Goal: Obtain resource: Download file/media

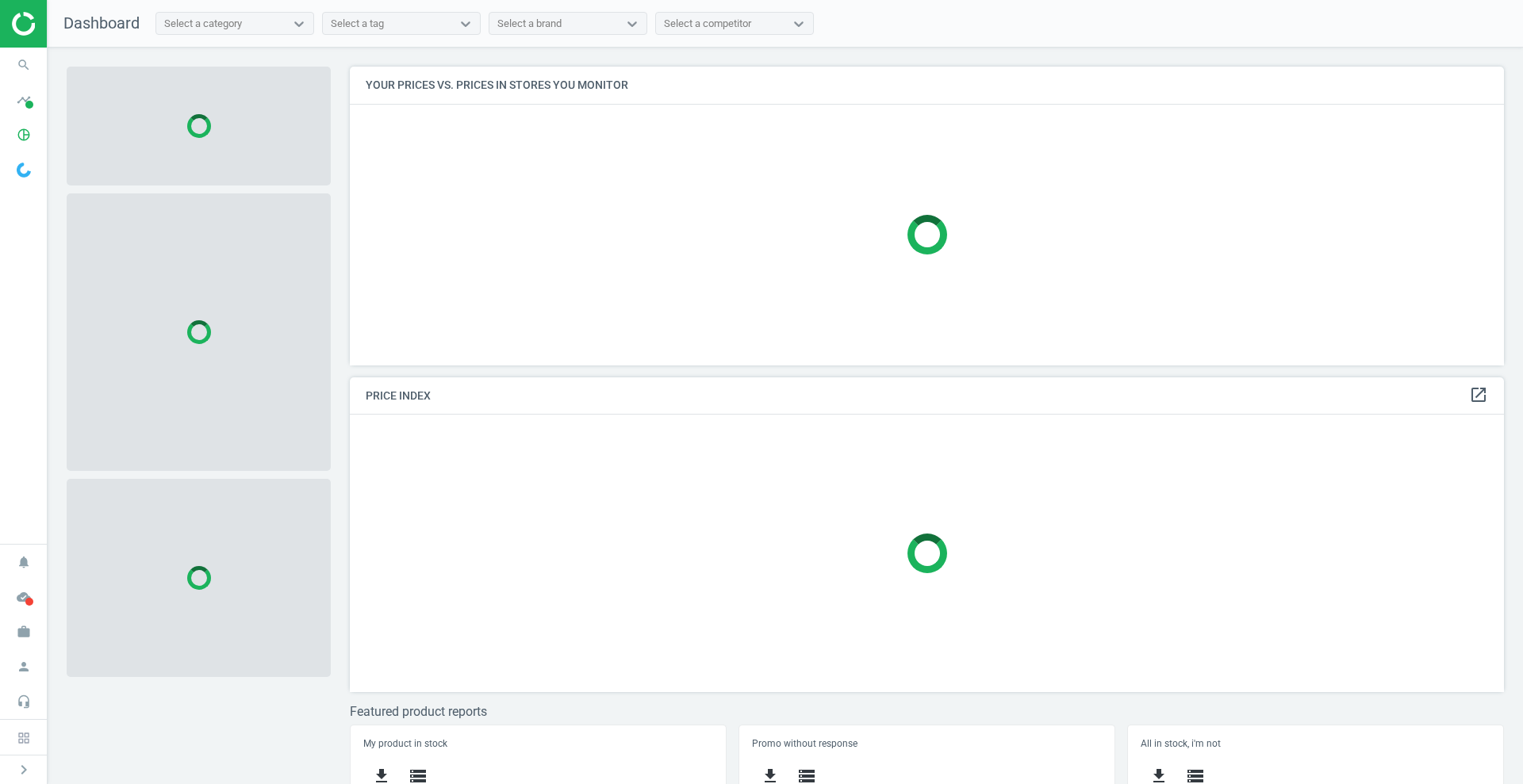
scroll to position [329, 1171]
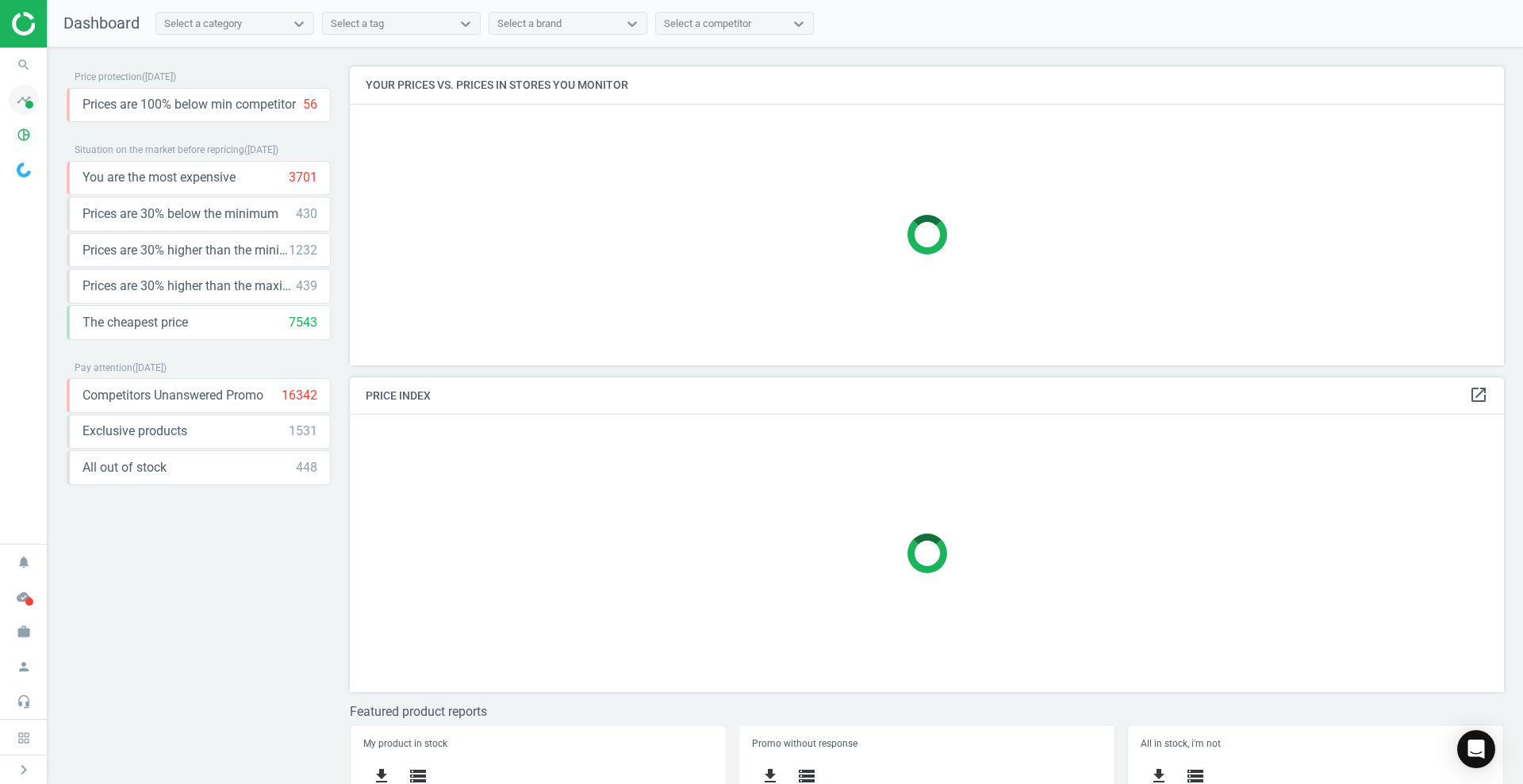
click at [35, 100] on icon "timeline" at bounding box center [24, 100] width 30 height 30
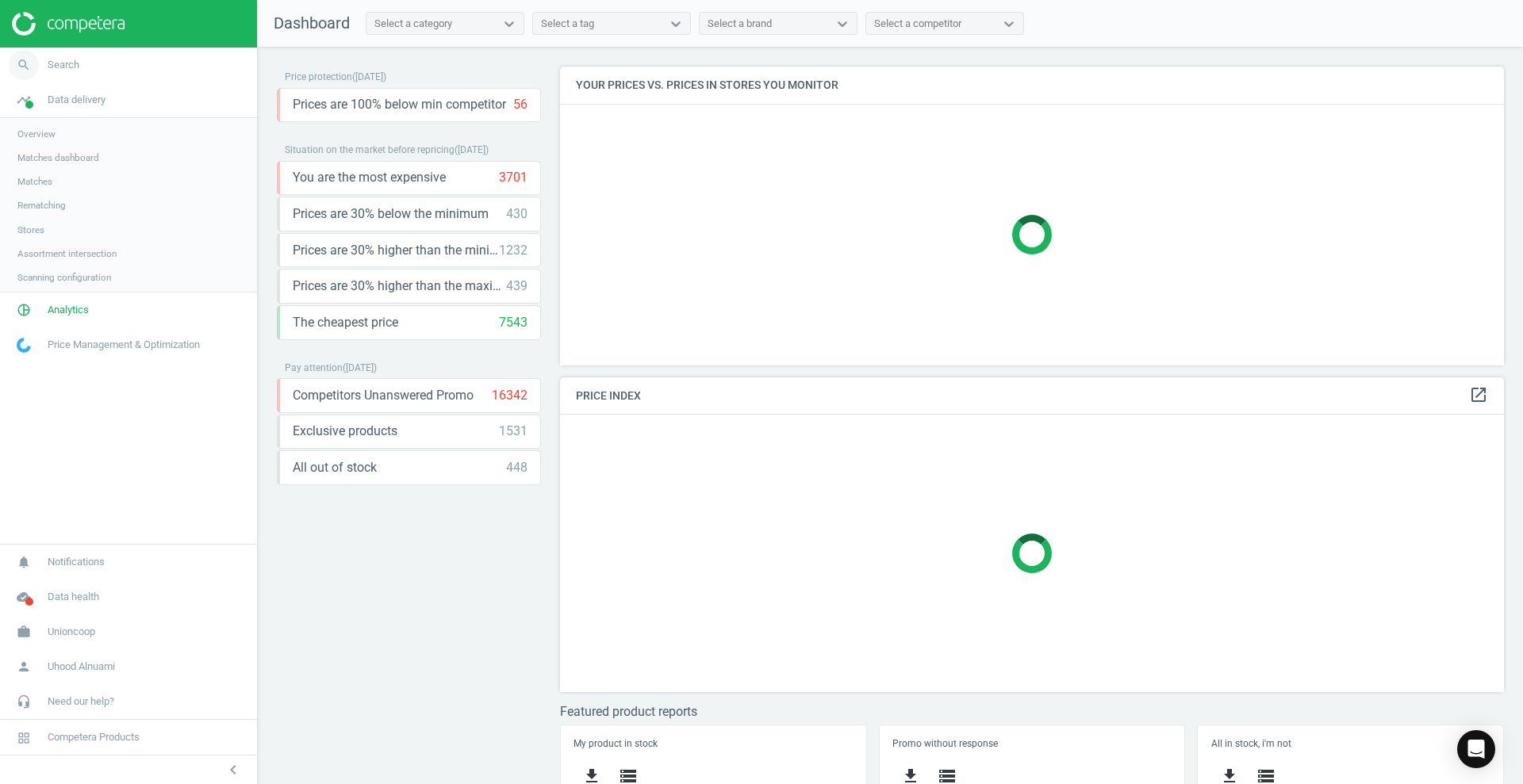
scroll to position [329, 960]
click at [28, 177] on span "Matches" at bounding box center [35, 181] width 35 height 13
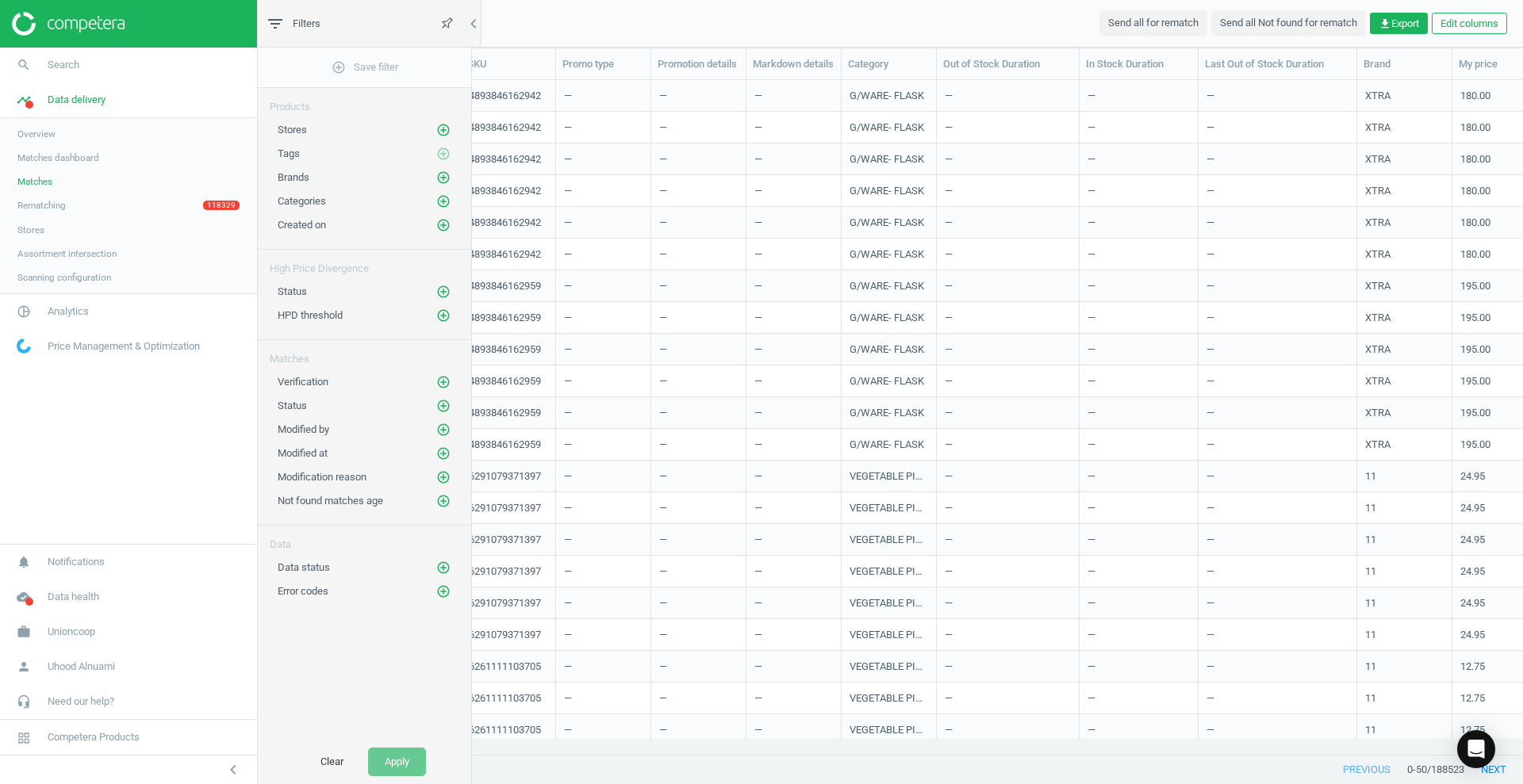
scroll to position [644, 1246]
click at [65, 54] on link "search Search" at bounding box center [128, 64] width 257 height 35
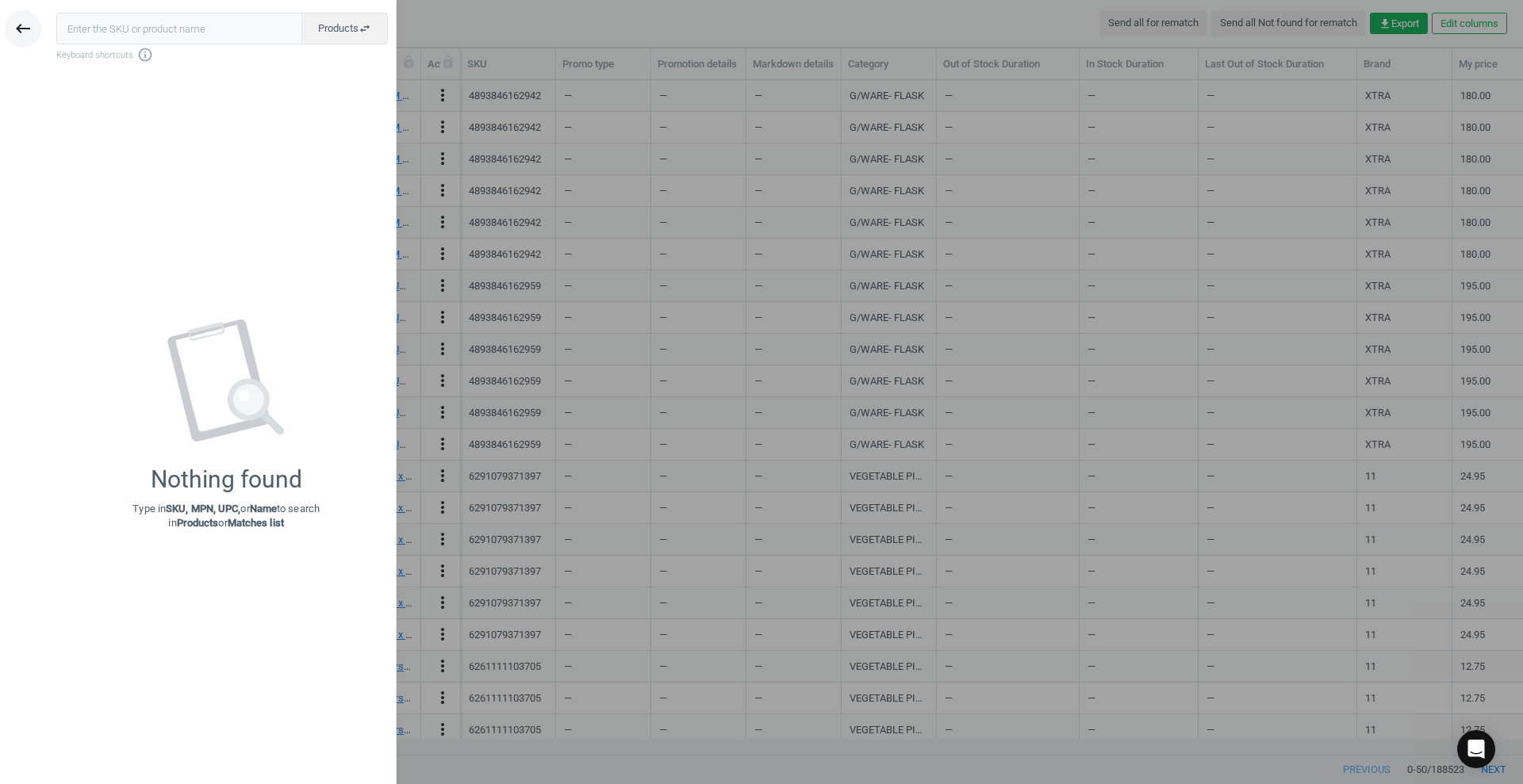
click at [21, 22] on icon "keyboard_backspace" at bounding box center [23, 29] width 19 height 19
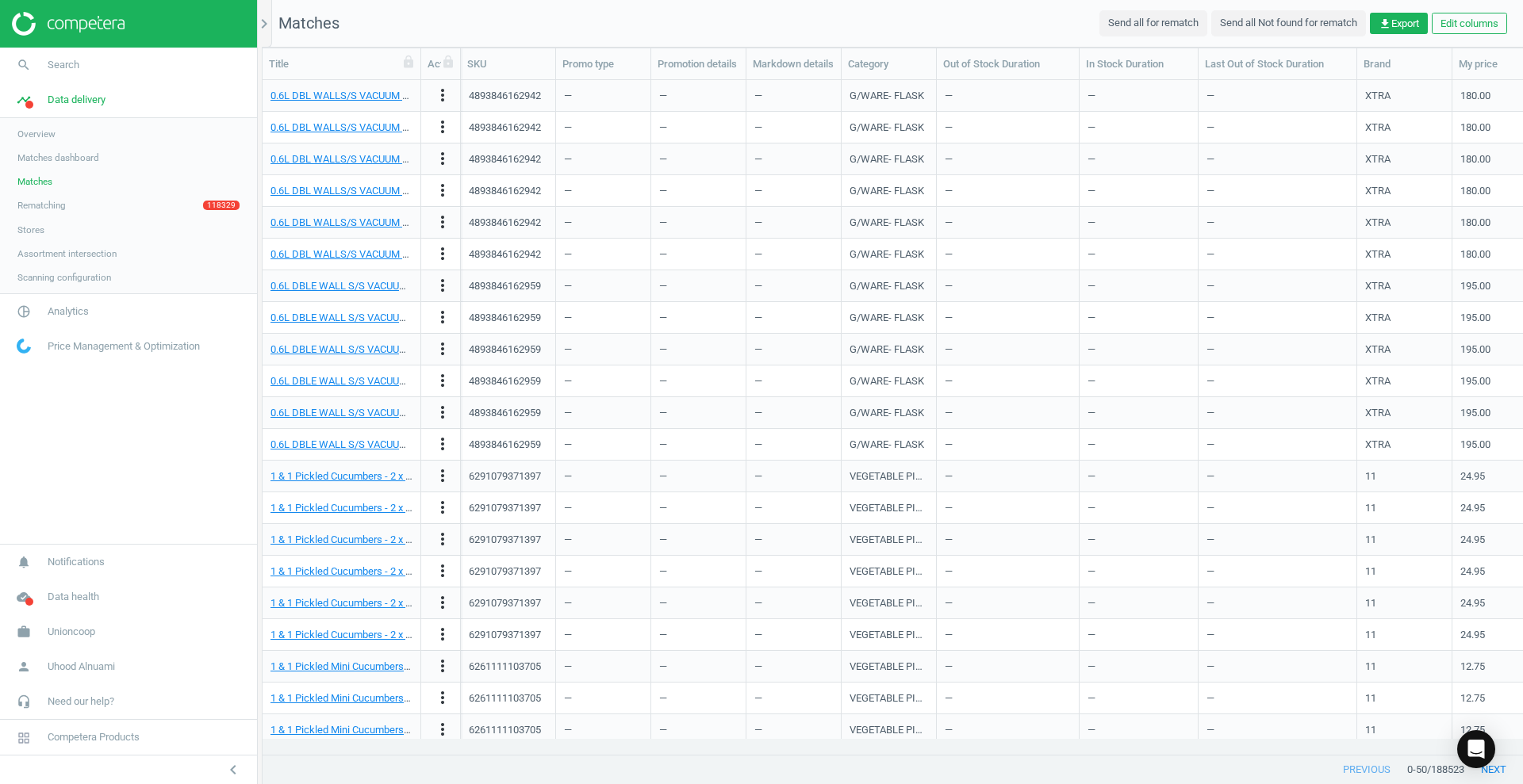
click at [21, 20] on img at bounding box center [68, 24] width 113 height 24
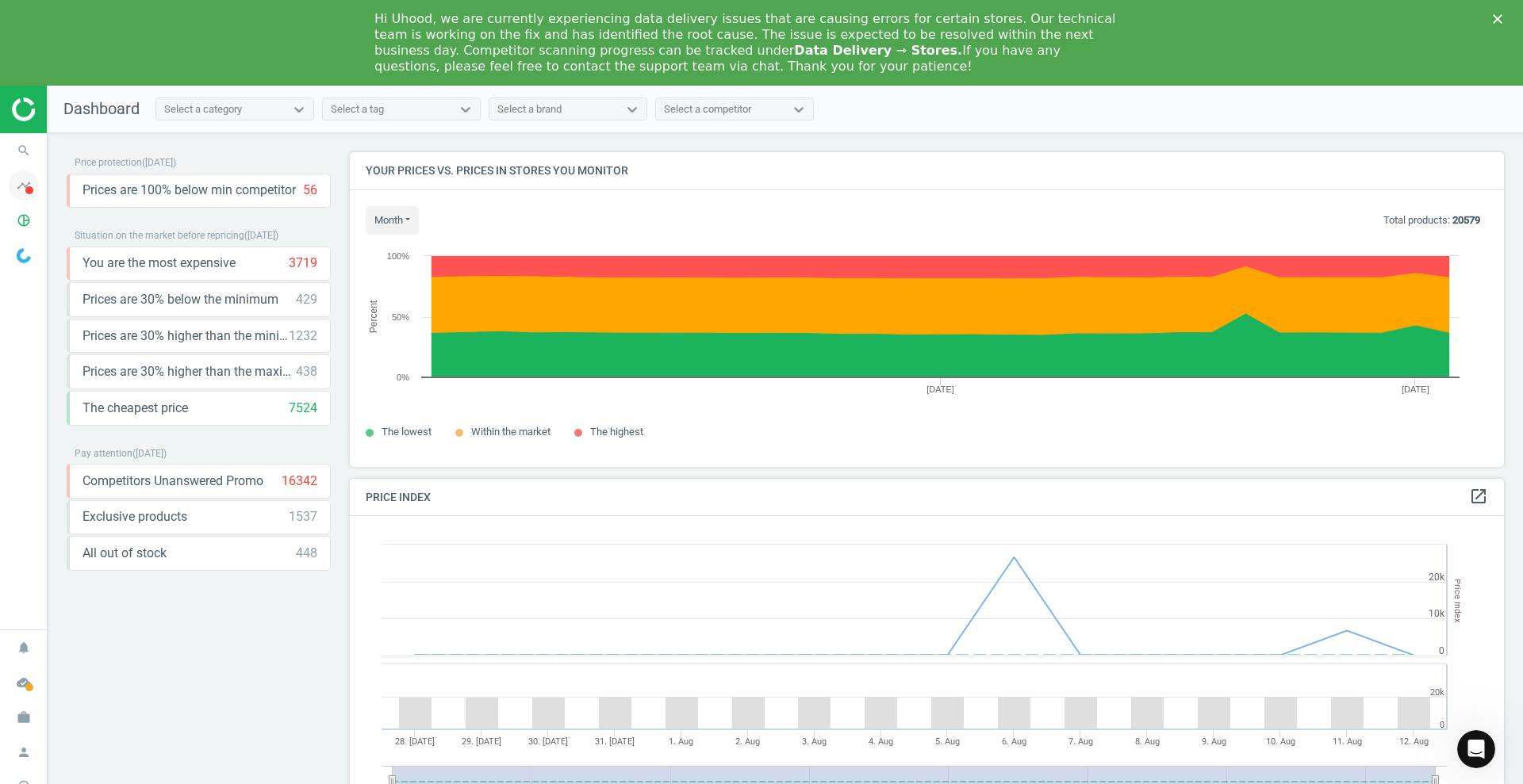
click at [39, 185] on span "timeline" at bounding box center [24, 185] width 47 height 35
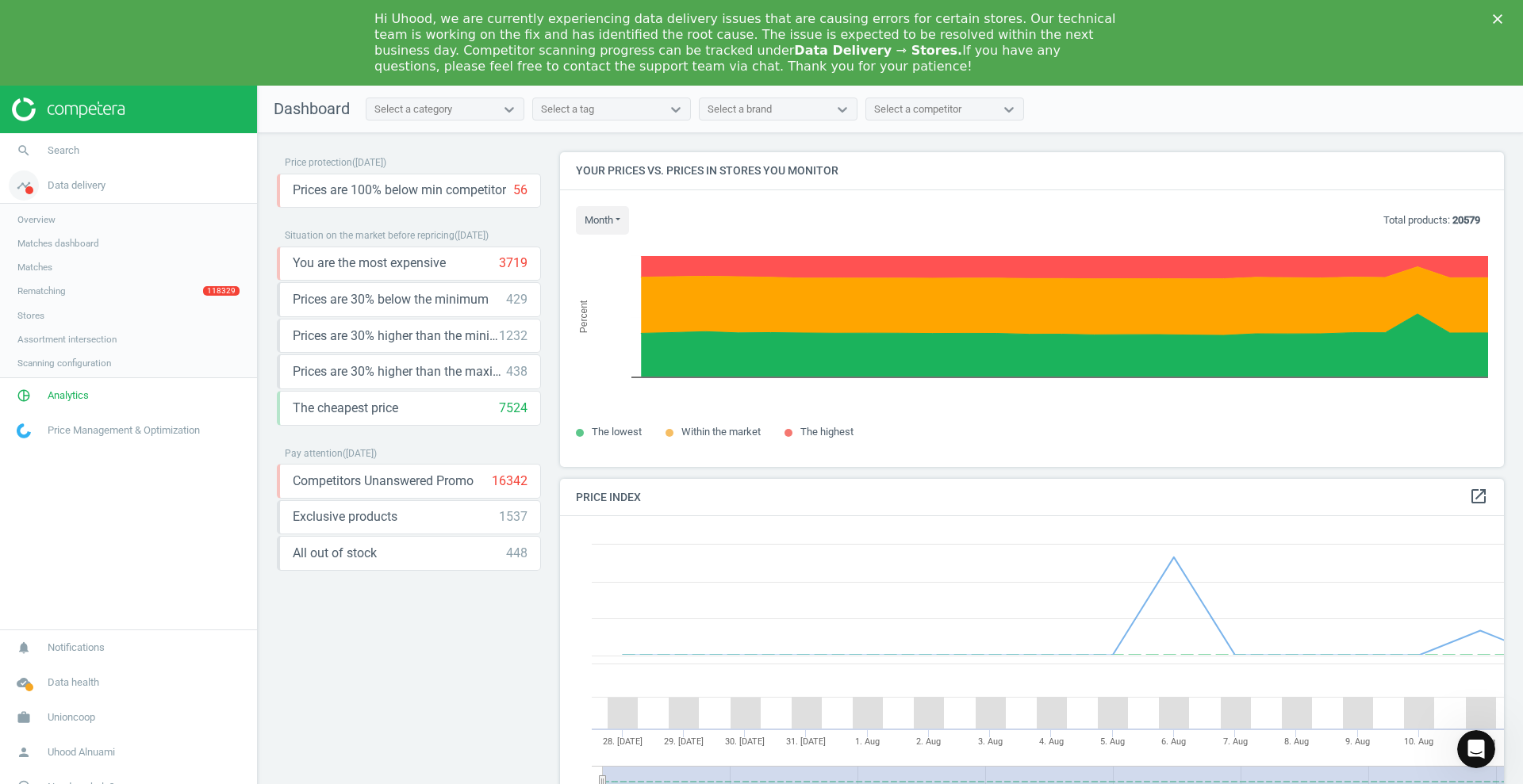
scroll to position [395, 960]
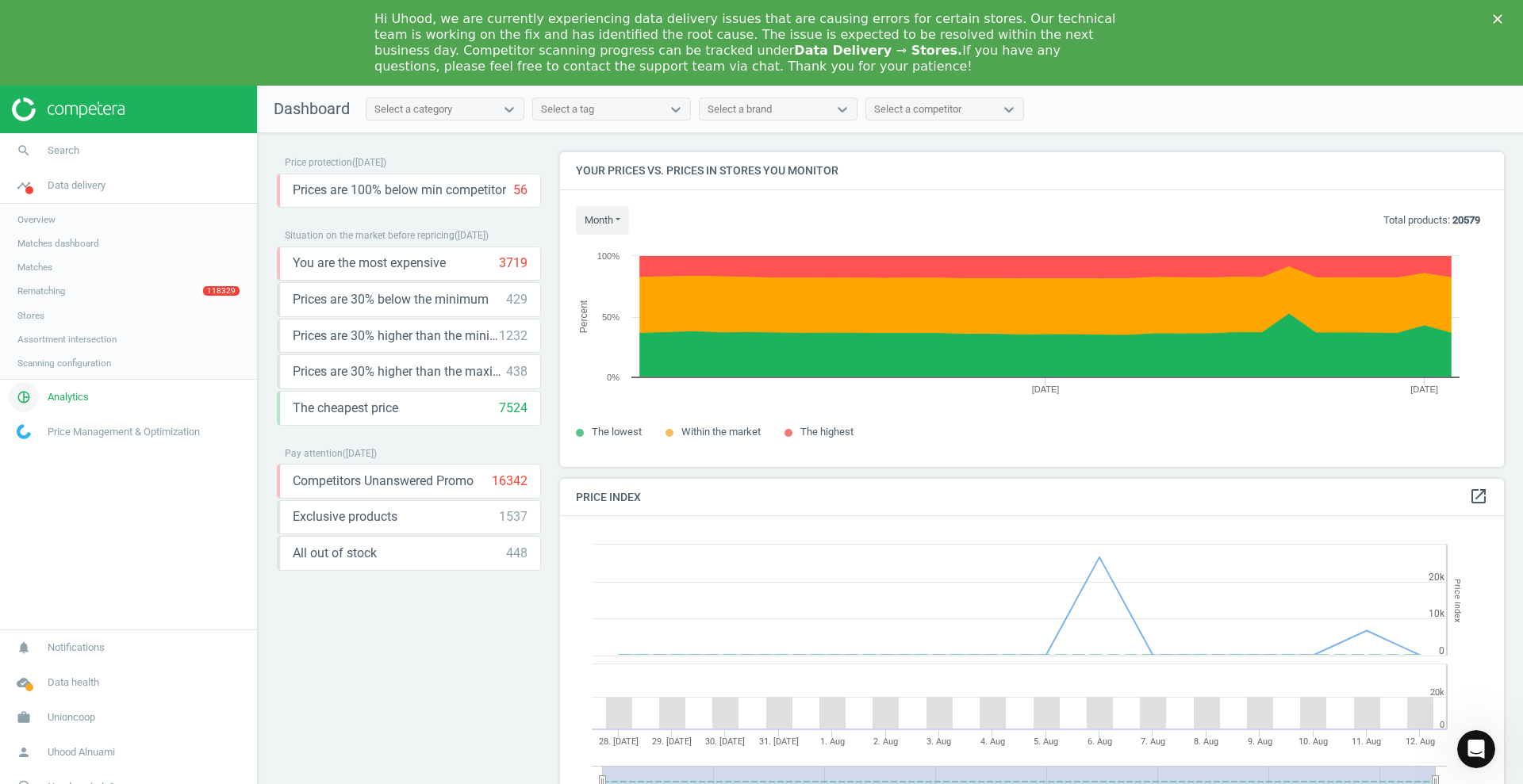
click at [46, 404] on span "pie_chart_outlined" at bounding box center [24, 397] width 47 height 35
click at [58, 282] on link "Products" at bounding box center [128, 278] width 257 height 24
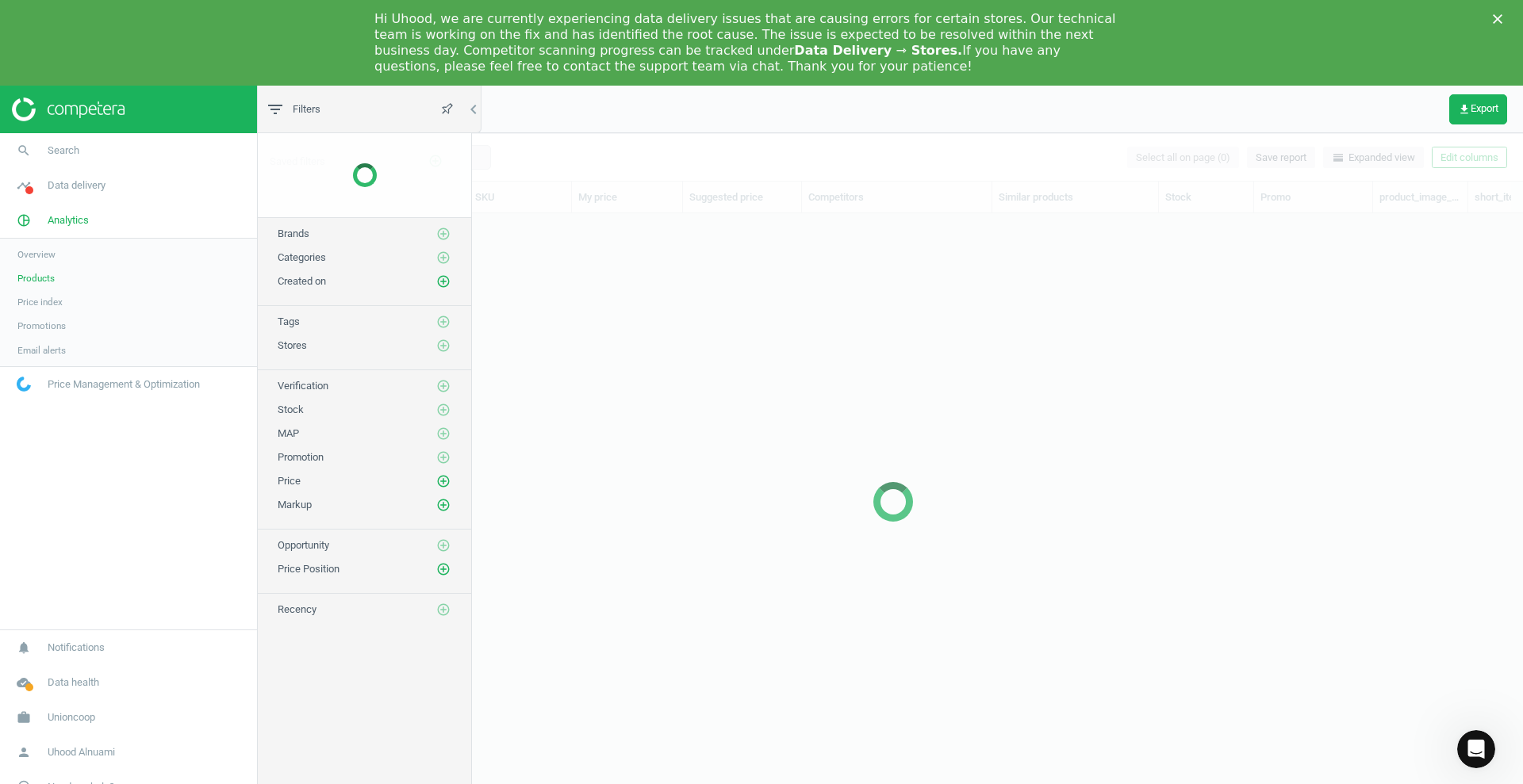
scroll to position [597, 1246]
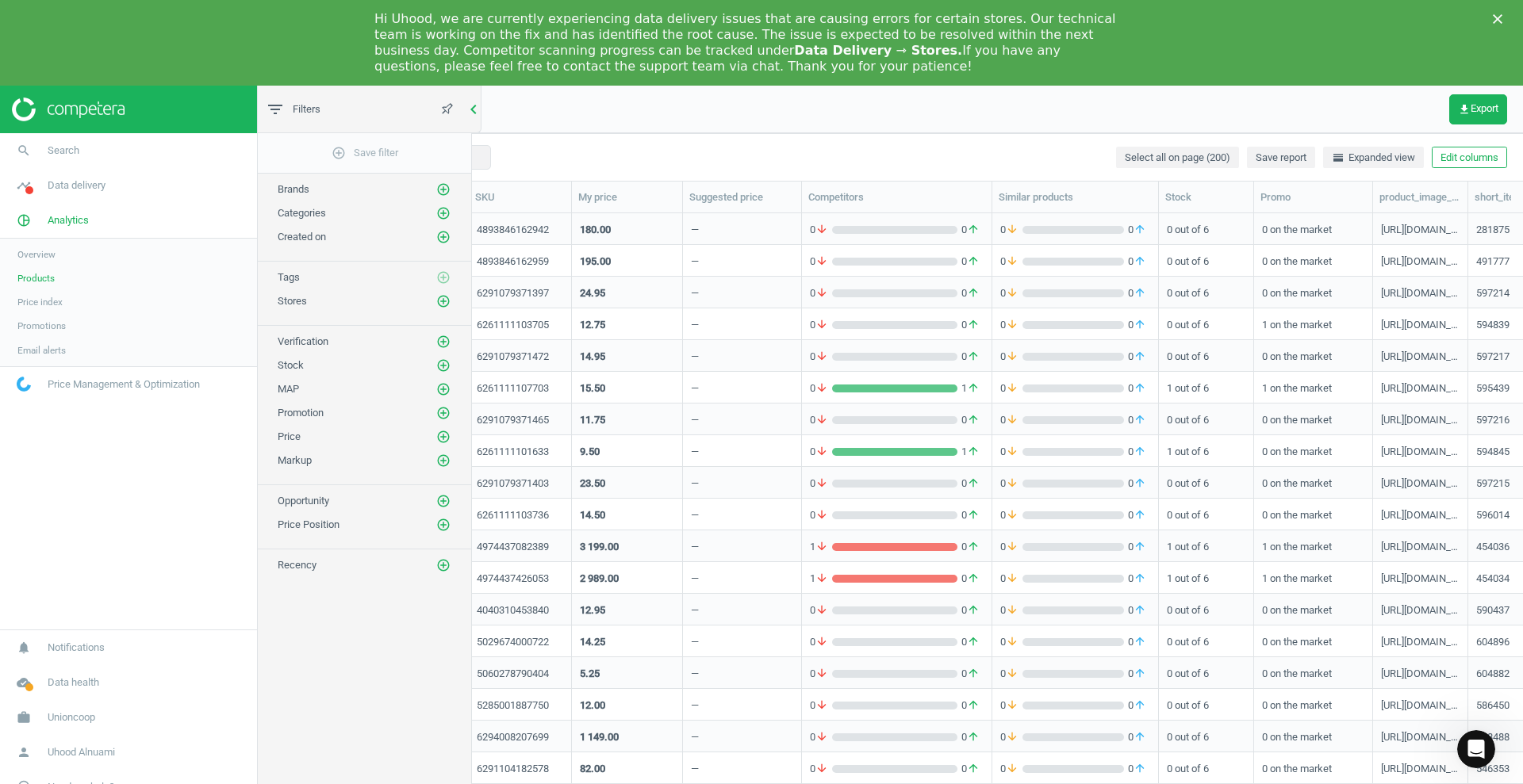
click at [476, 100] on icon "chevron_left" at bounding box center [473, 110] width 19 height 19
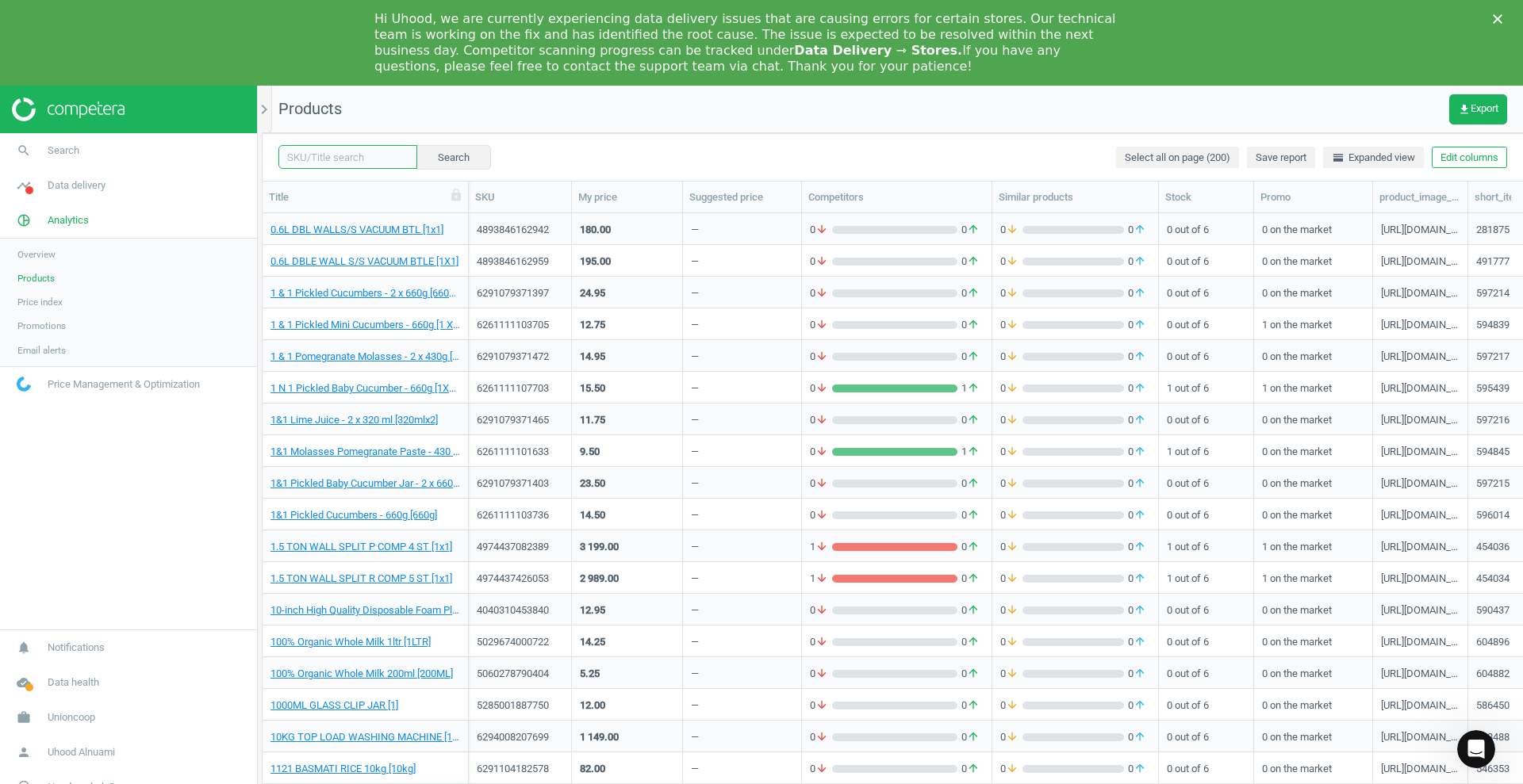
click at [320, 156] on input "text" at bounding box center [347, 157] width 139 height 24
paste input "4904530594533"
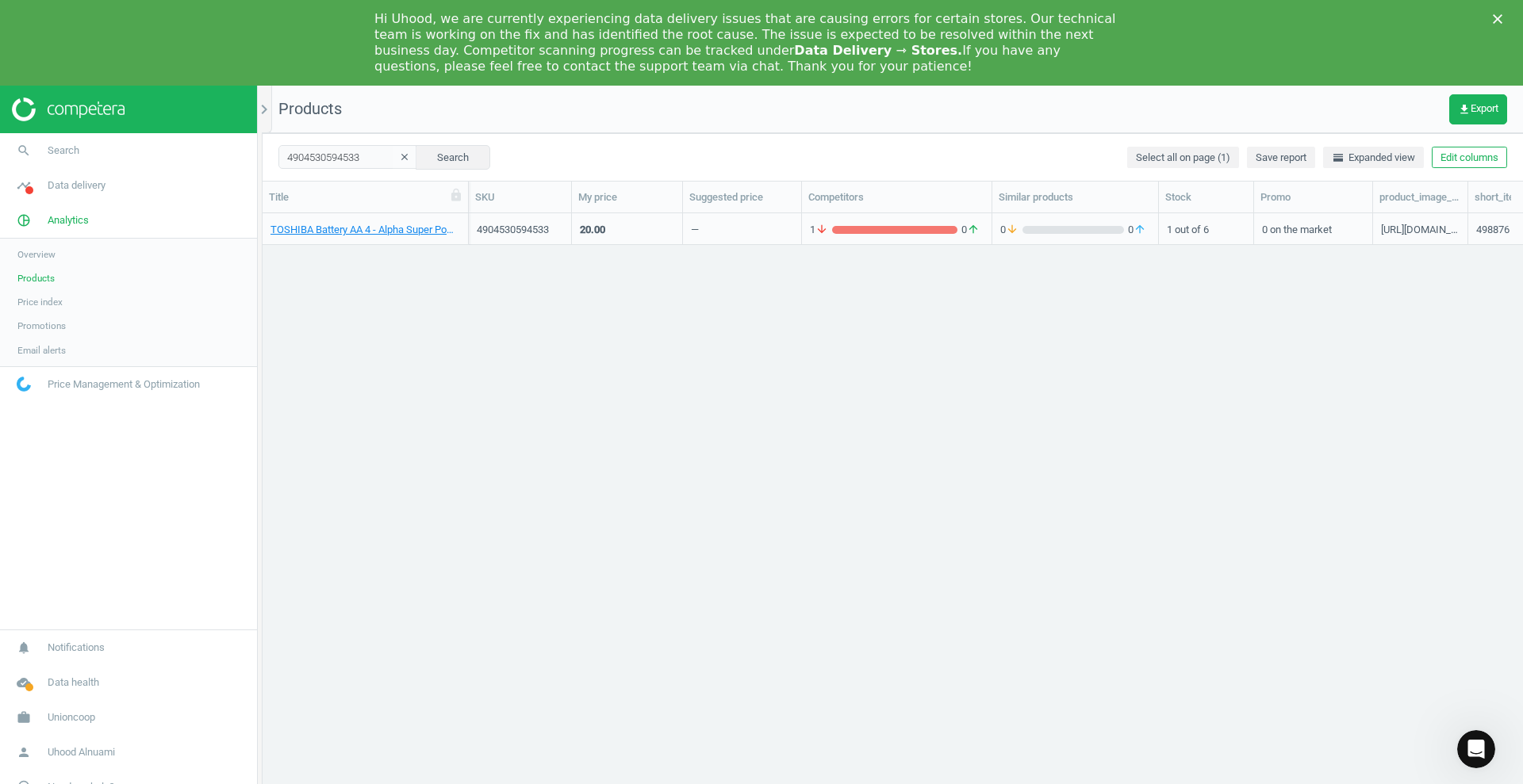
click at [1209, 349] on div "TOSHIBA Battery AA 4 - Alpha Super Power Battery [1X1] 4904530594533 20.00 — 1 …" at bounding box center [892, 518] width 1261 height 611
drag, startPoint x: 842, startPoint y: 277, endPoint x: 1522, endPoint y: 302, distance: 680.5
click at [1522, 302] on div "TOSHIBA Battery AA 4 - Alpha Super Power Battery [1X1] 4904530594533 20.00 — 1 …" at bounding box center [892, 518] width 1261 height 611
click at [1286, 360] on div "TOSHIBA Battery AA 4 - Alpha Super Power Battery [1X1] 4904530594533 20.00 — 1 …" at bounding box center [892, 518] width 1261 height 611
click at [263, 109] on icon "chevron_right" at bounding box center [264, 110] width 19 height 19
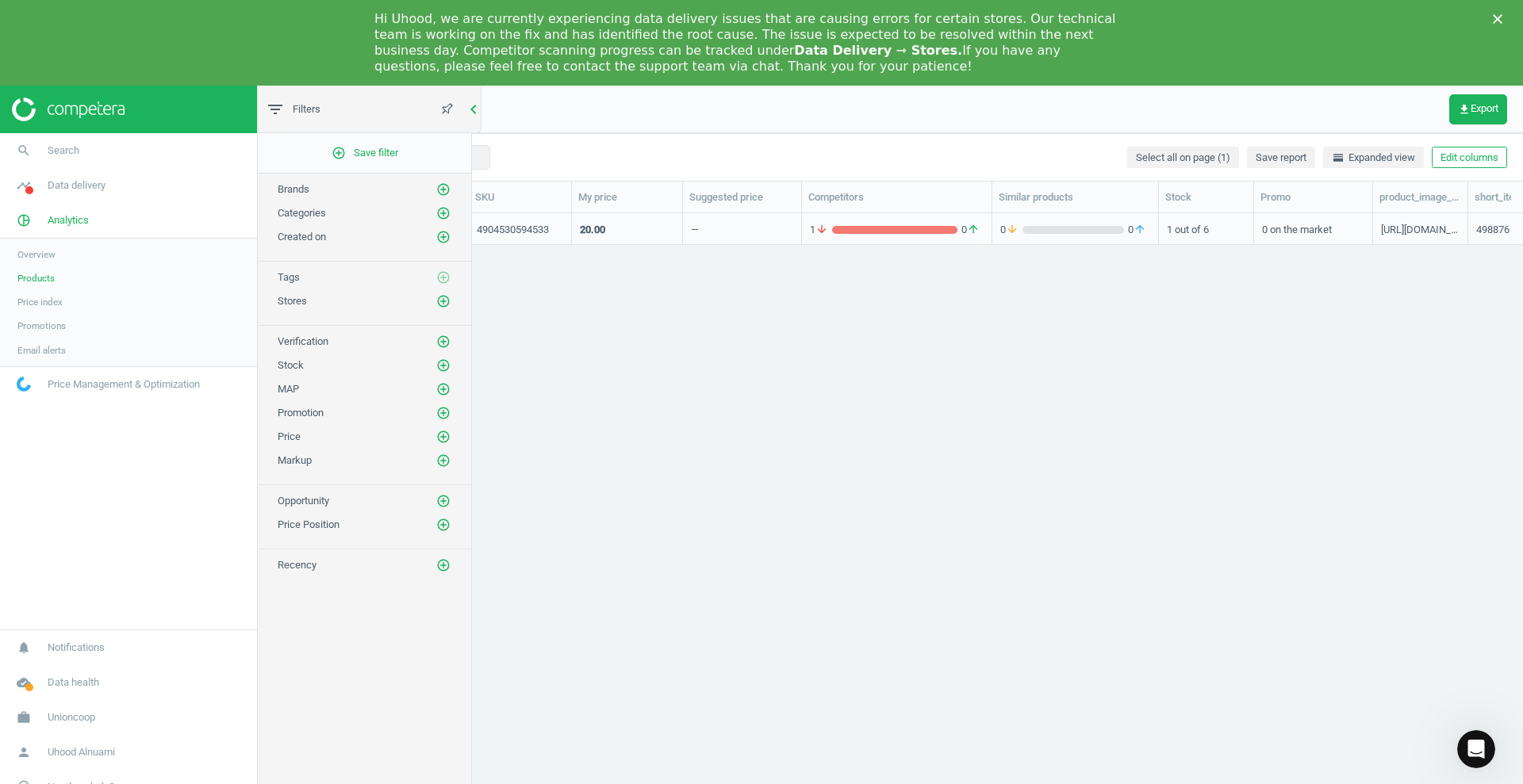
click at [477, 103] on icon "chevron_left" at bounding box center [473, 110] width 19 height 19
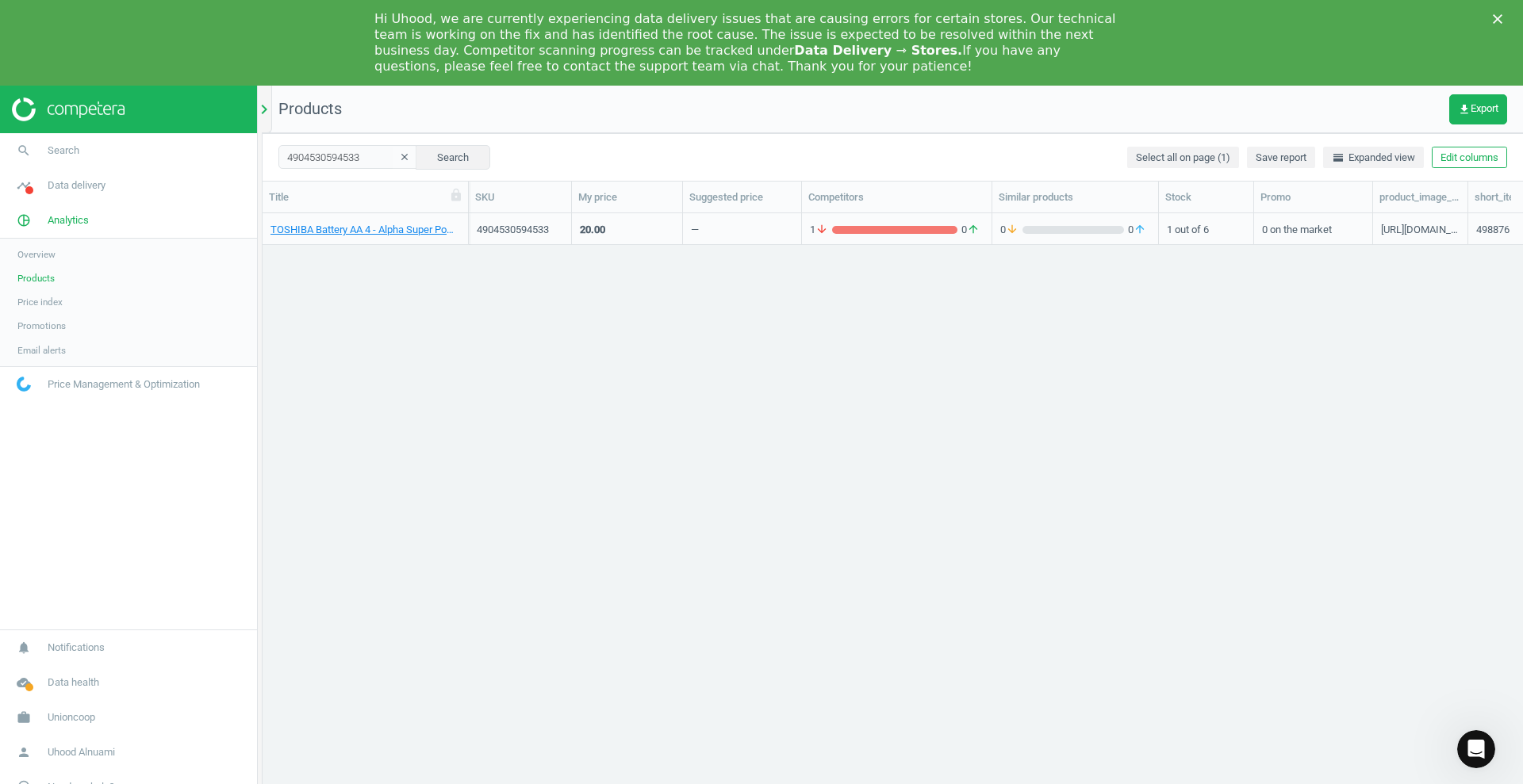
click at [260, 110] on icon "chevron_right" at bounding box center [264, 110] width 19 height 19
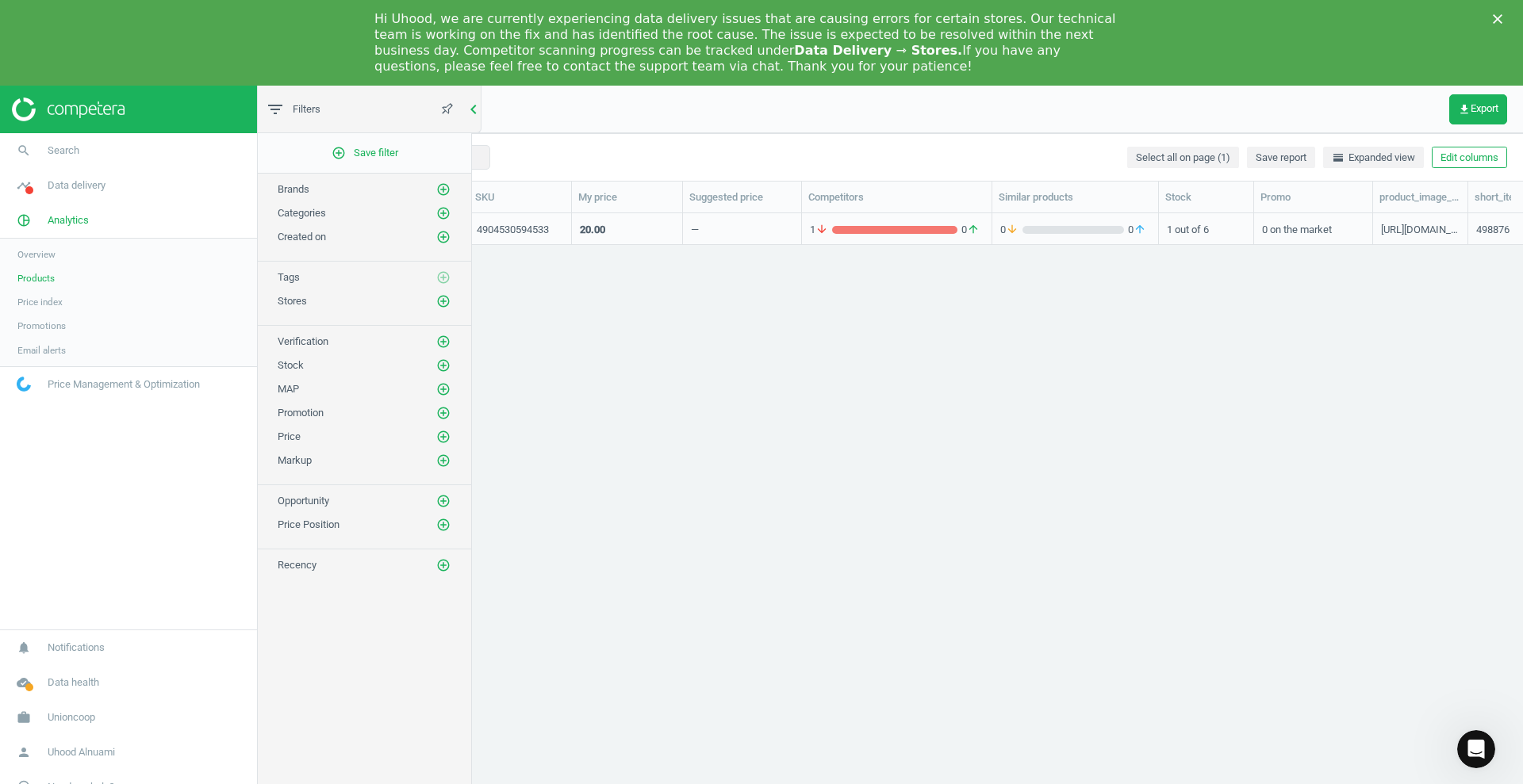
click at [476, 104] on icon "chevron_left" at bounding box center [473, 110] width 19 height 19
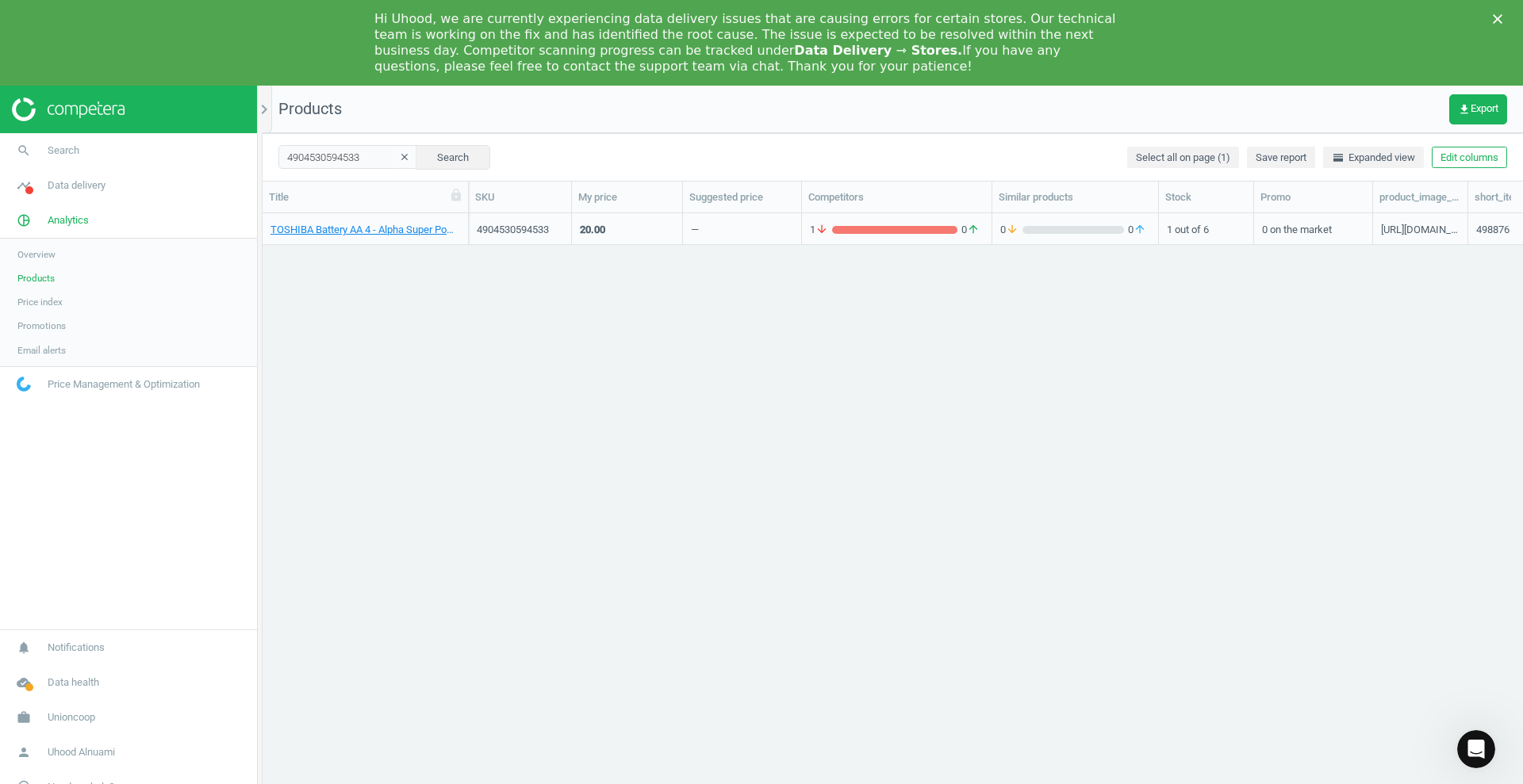
click at [379, 105] on nav "Products get_app Export" at bounding box center [892, 110] width 1261 height 47
click at [1483, 105] on span "get_app Export" at bounding box center [1478, 109] width 40 height 13
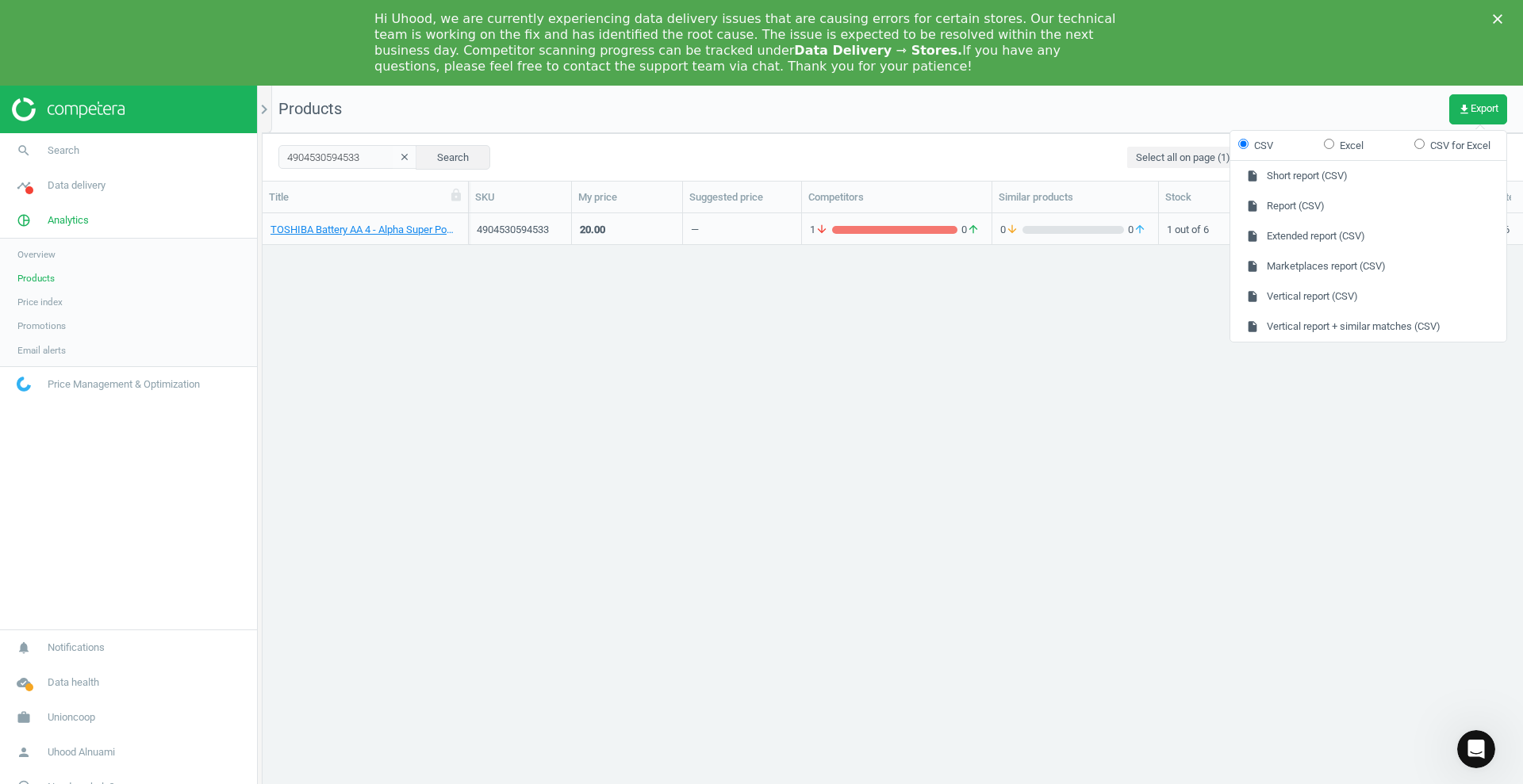
click at [834, 271] on div "TOSHIBA Battery AA 4 - Alpha Super Power Battery [1X1] 4904530594533 20.00 — 1 …" at bounding box center [892, 518] width 1261 height 611
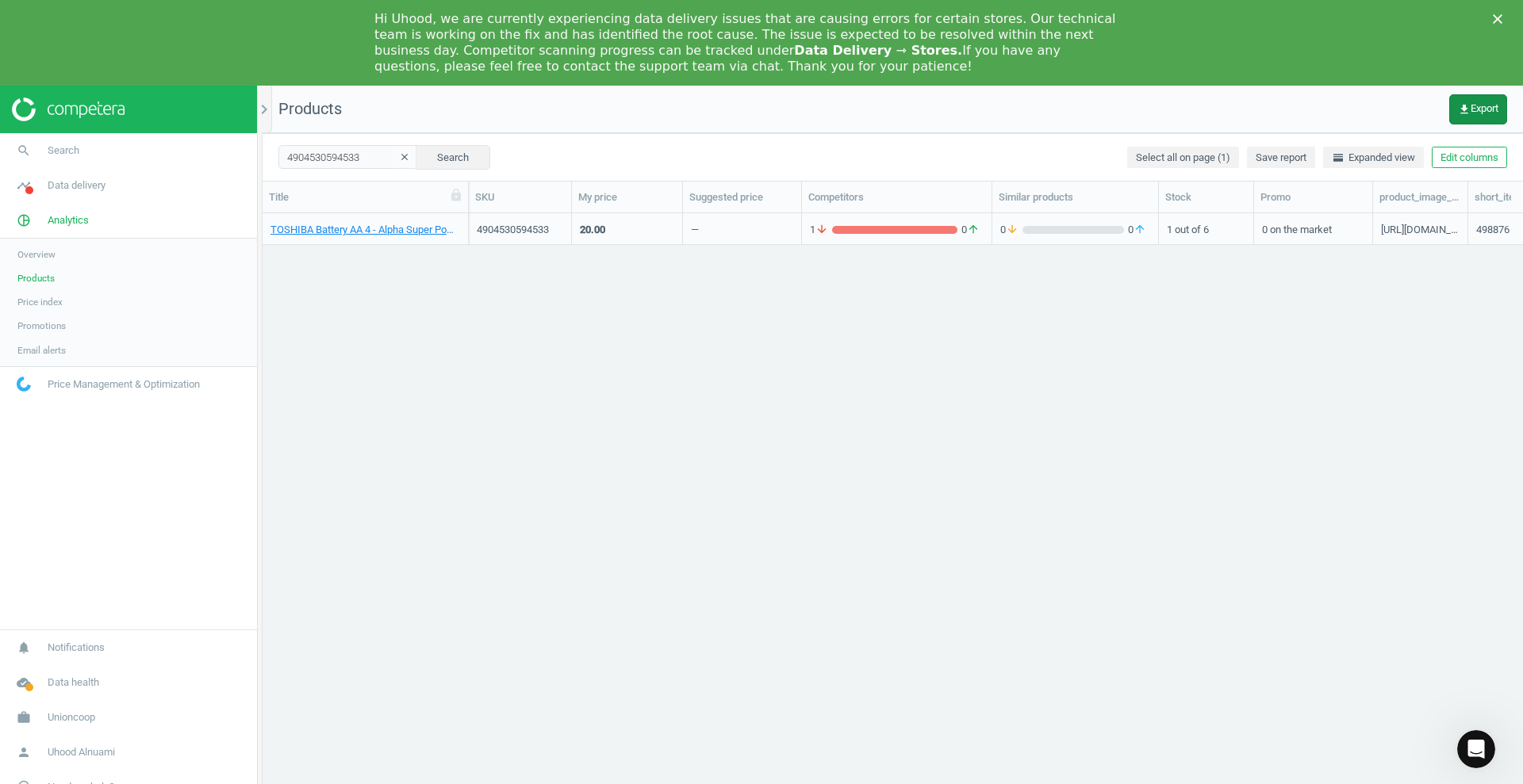
click at [1458, 107] on icon "get_app" at bounding box center [1464, 109] width 13 height 13
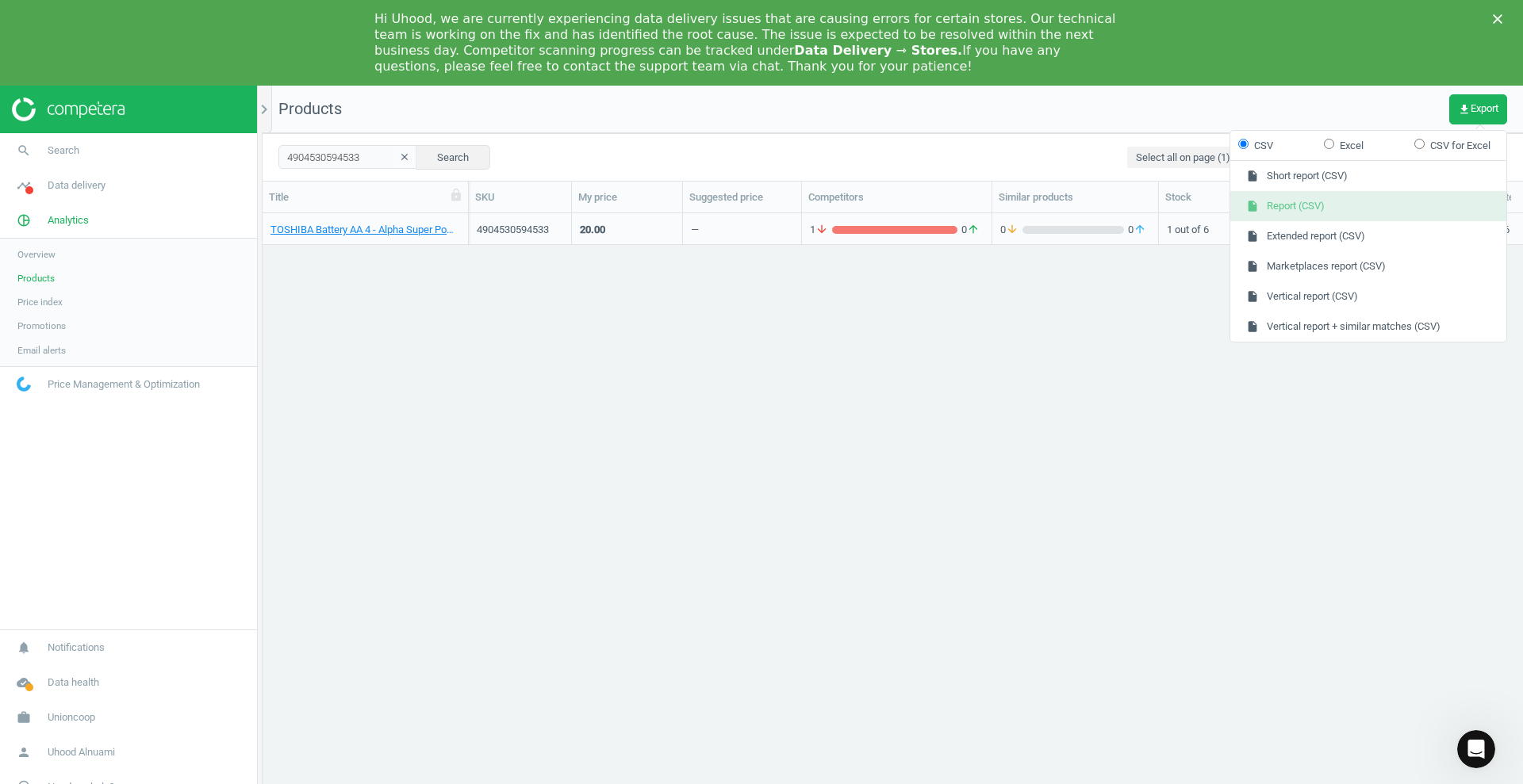
click at [1305, 205] on button "insert_drive_file Report (CSV)" at bounding box center [1368, 207] width 276 height 30
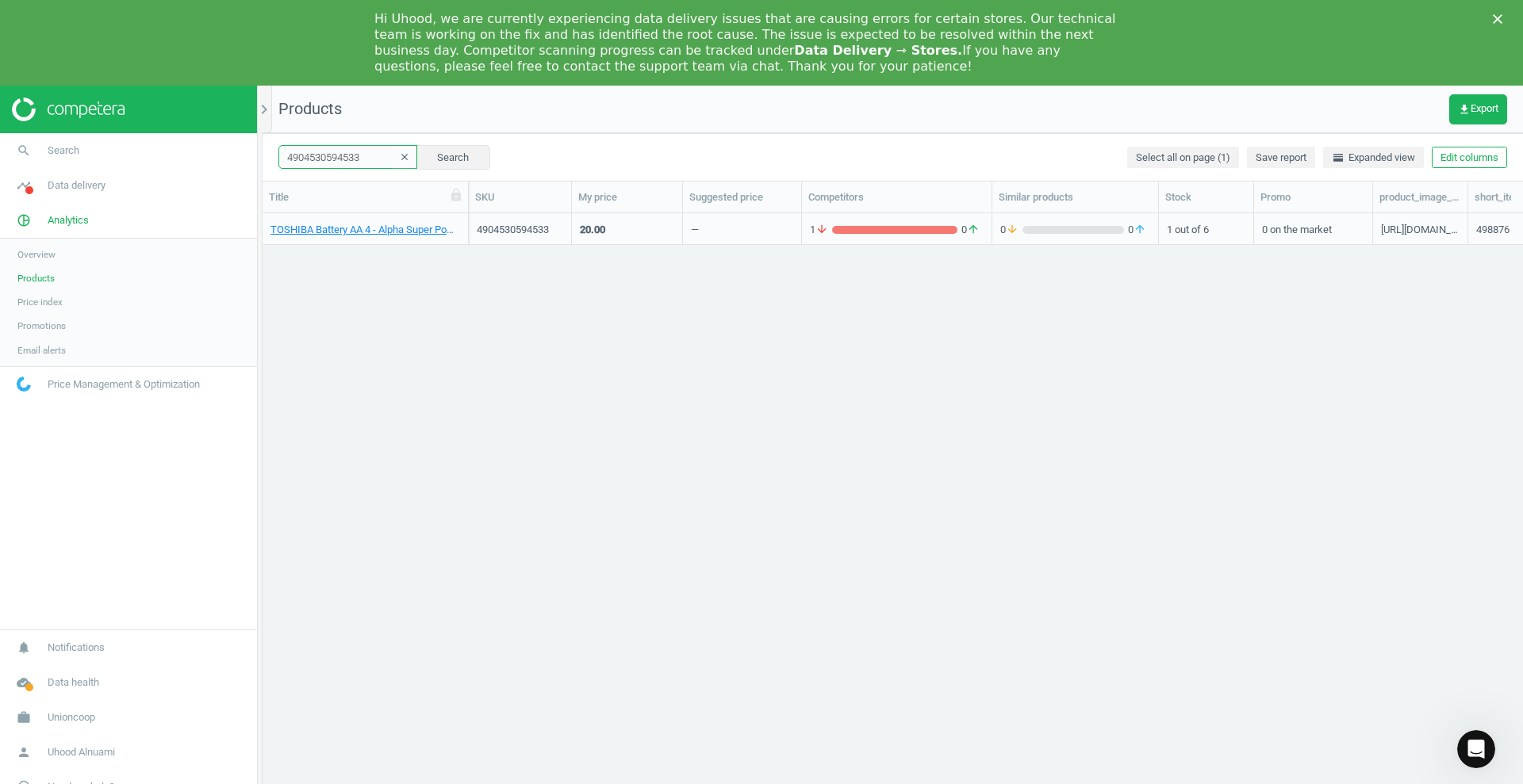
click at [349, 152] on input "4904530594533" at bounding box center [347, 157] width 139 height 24
paste input "64"
type input "4904530594564"
click at [918, 325] on div "TOSHIBA Battery AAA 4 - Alpha Super Power Battery [1X1] 4904530594564 20.00 — 1…" at bounding box center [892, 518] width 1261 height 611
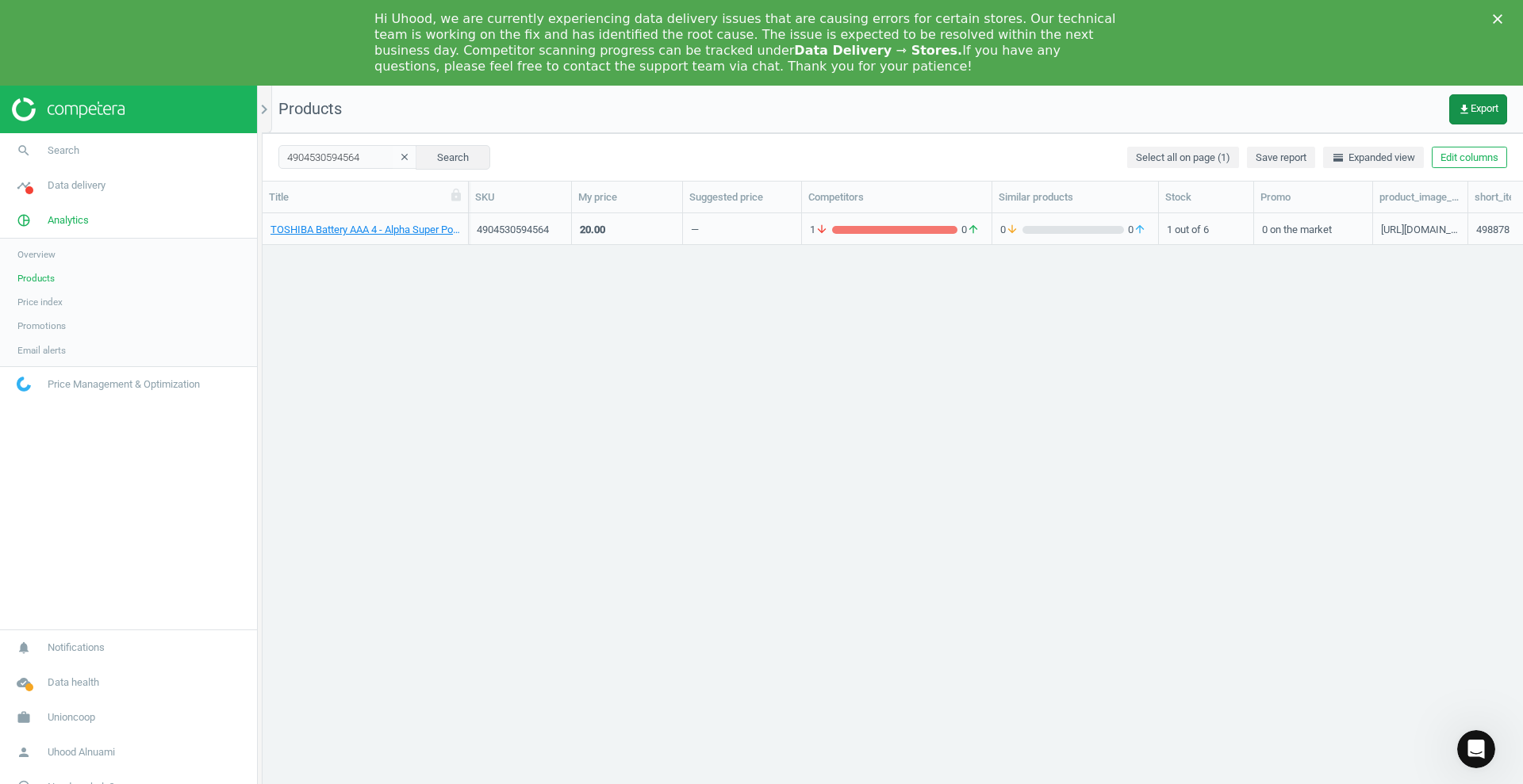
click at [1495, 103] on span "get_app Export" at bounding box center [1478, 109] width 40 height 13
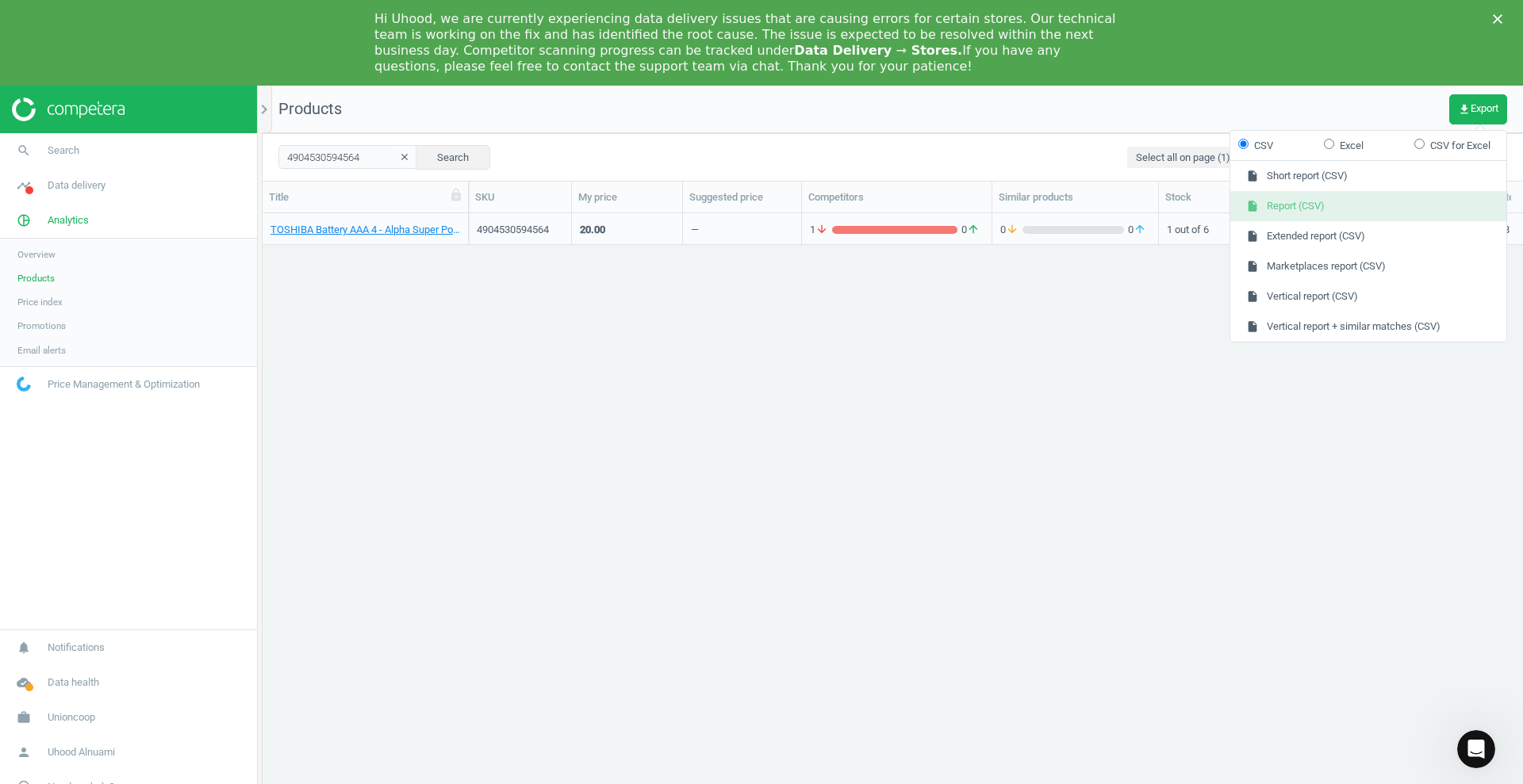
click at [1302, 204] on button "insert_drive_file Report (CSV)" at bounding box center [1368, 207] width 276 height 30
